Goal: Information Seeking & Learning: Learn about a topic

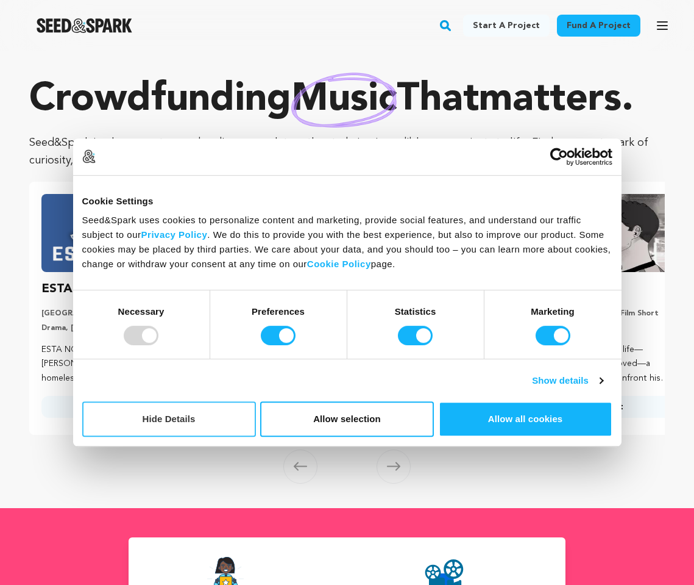
click at [179, 417] on button "Hide Details" at bounding box center [169, 418] width 174 height 35
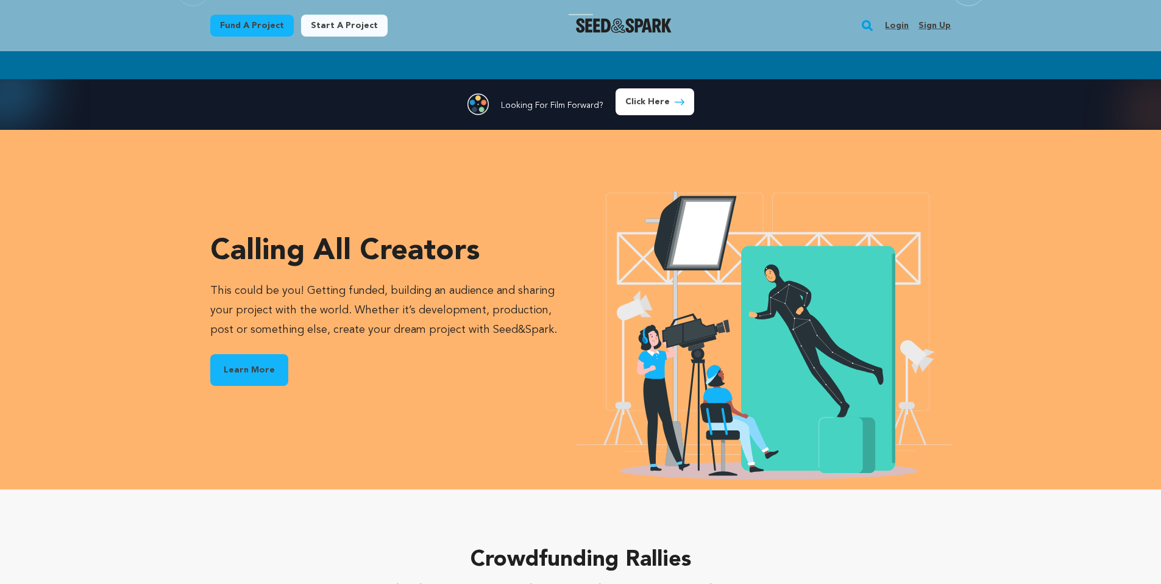
scroll to position [1620, 0]
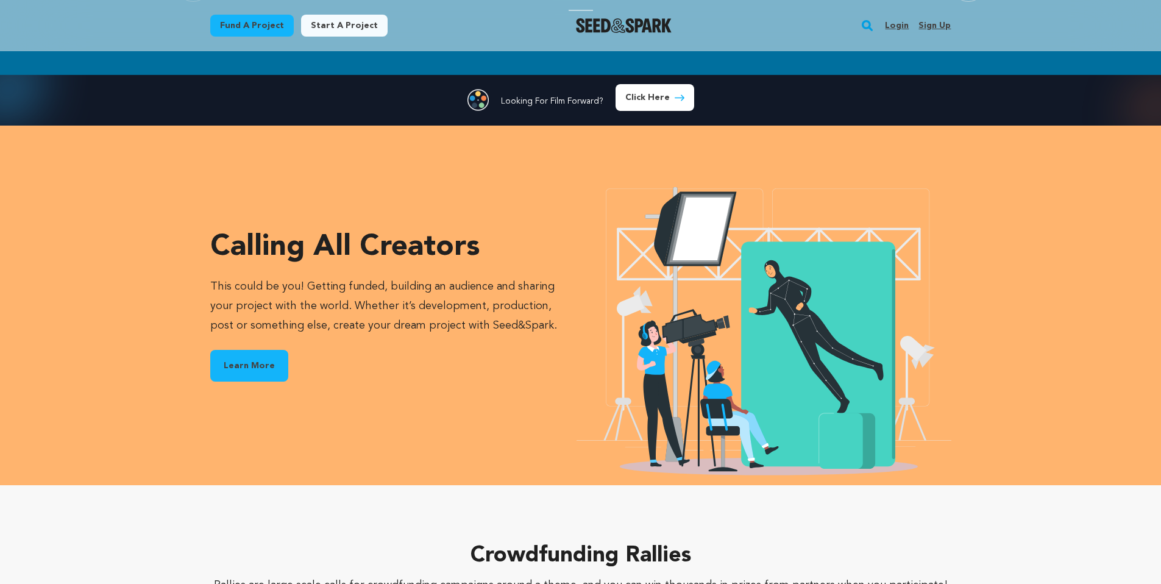
click at [264, 358] on link "Learn More" at bounding box center [249, 366] width 78 height 32
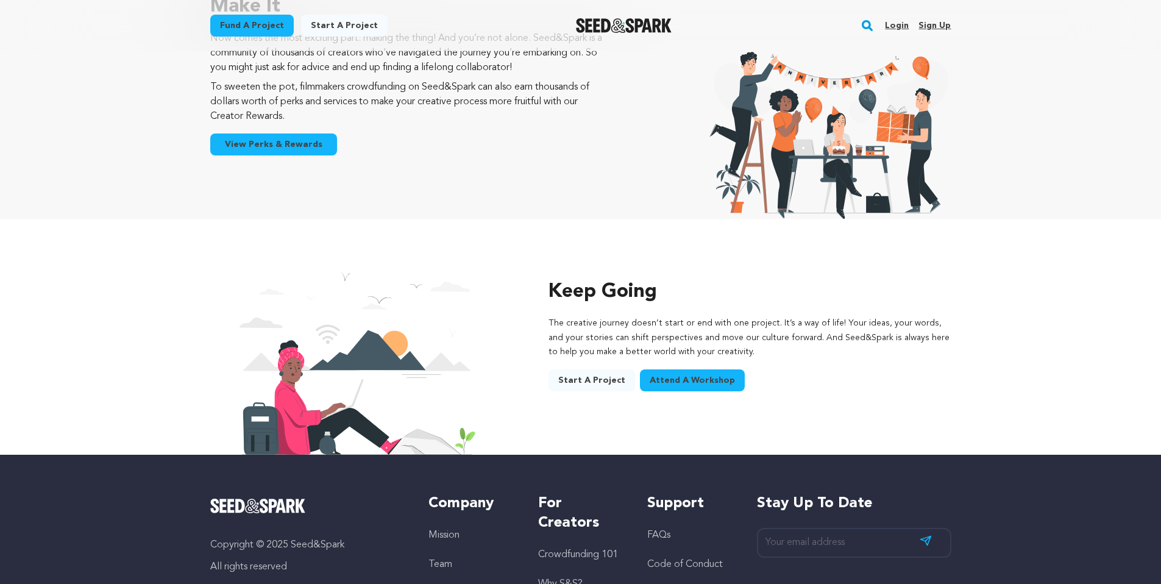
scroll to position [1781, 0]
click at [691, 370] on link "Attend a workshop" at bounding box center [692, 381] width 105 height 22
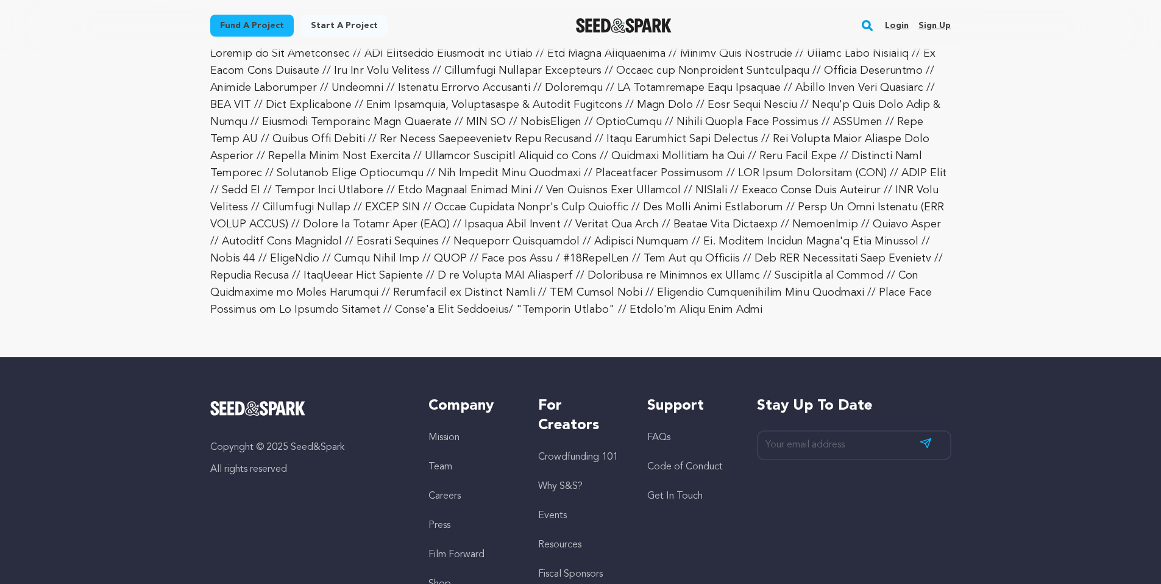
scroll to position [1885, 0]
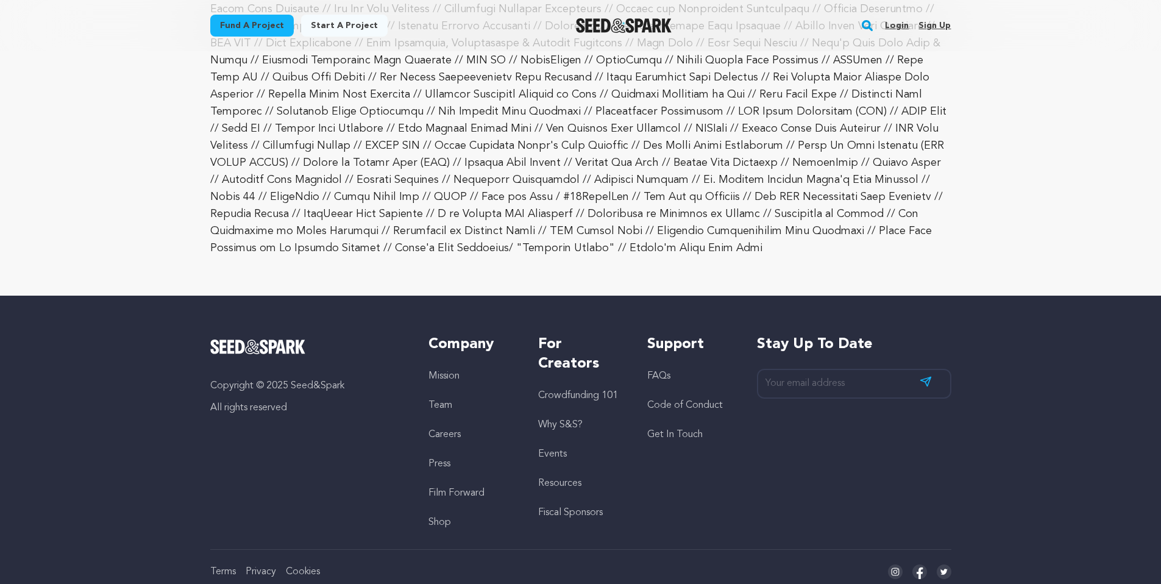
click at [566, 420] on link "Why S&S?" at bounding box center [560, 425] width 45 height 10
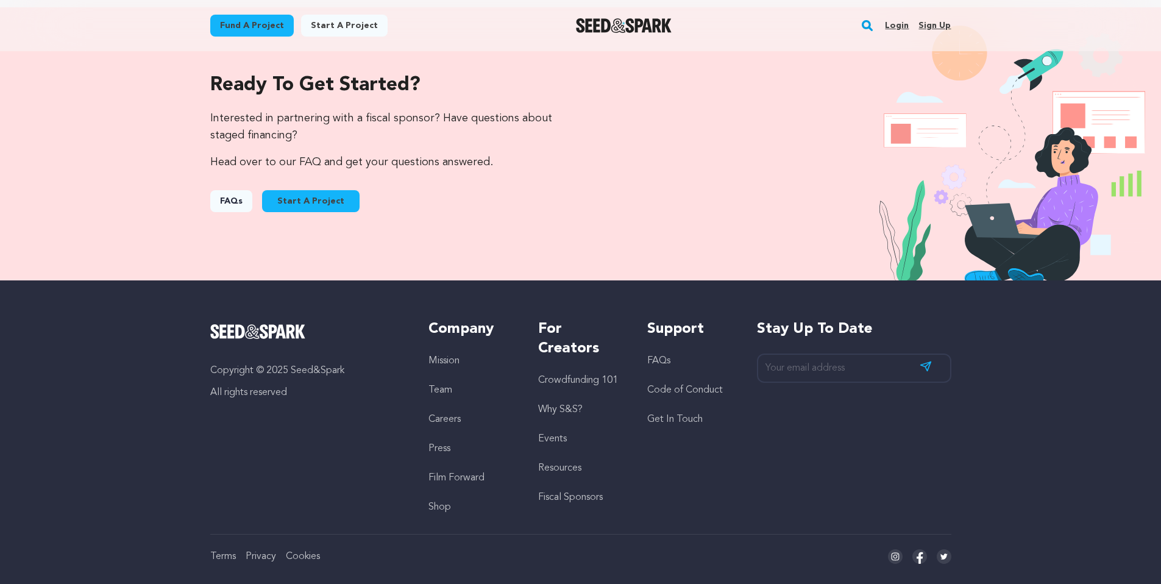
scroll to position [1269, 0]
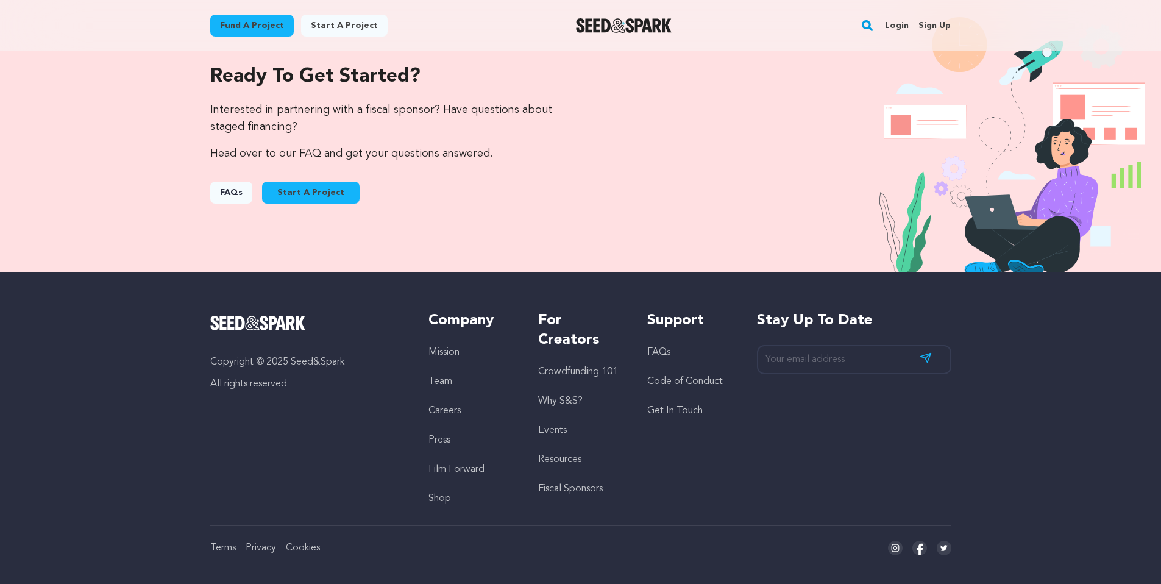
click at [657, 351] on link "FAQs" at bounding box center [659, 353] width 23 height 10
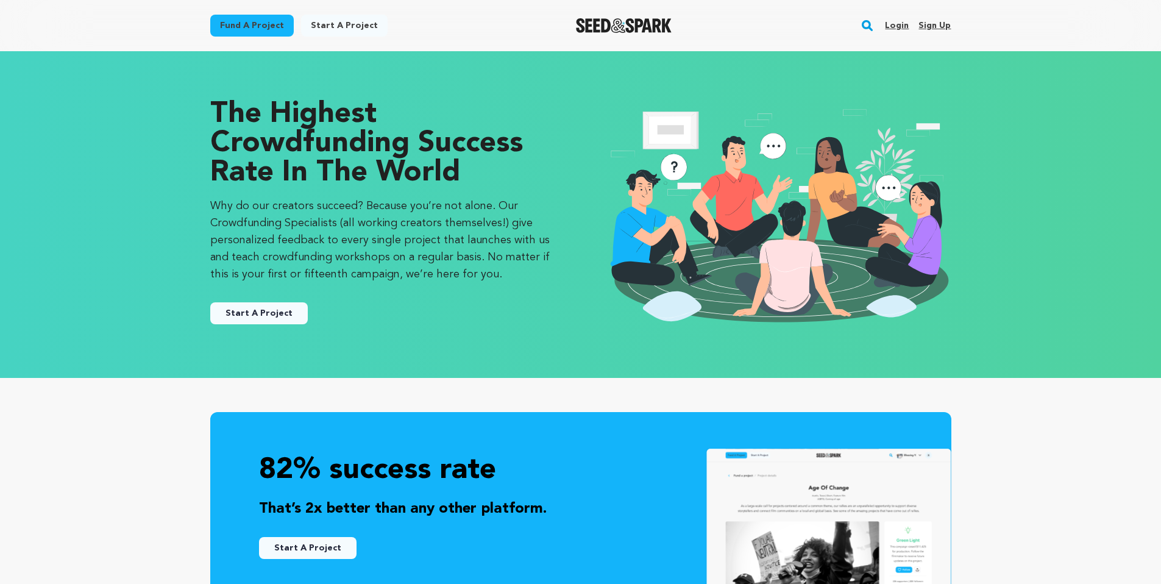
click at [594, 27] on img "Seed&Spark Homepage" at bounding box center [624, 25] width 96 height 15
